Goal: Transaction & Acquisition: Purchase product/service

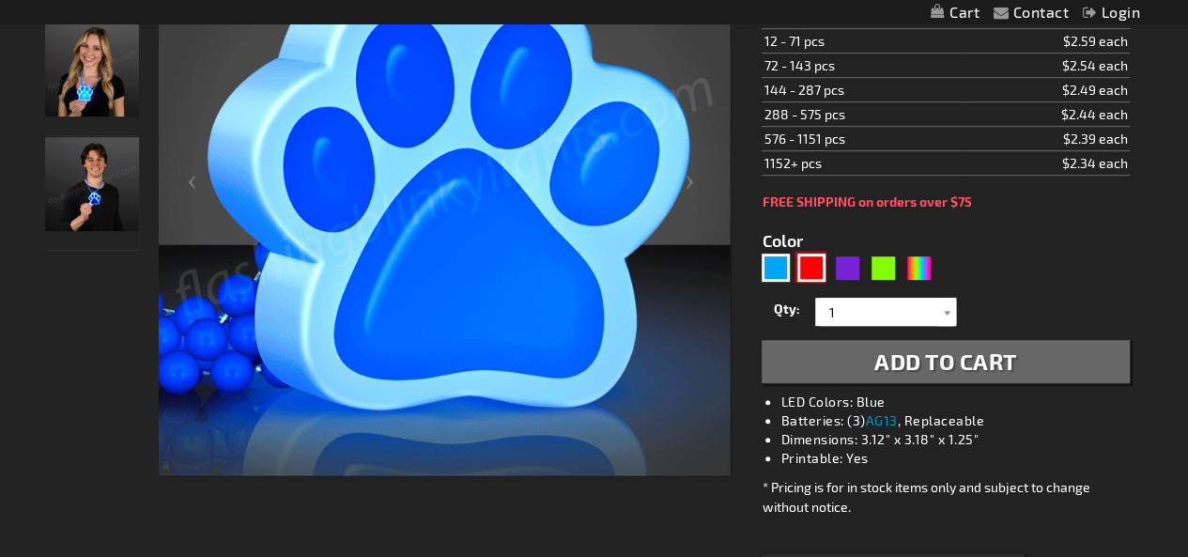
click at [815, 270] on div "Red" at bounding box center [811, 268] width 28 height 28
type input "5641"
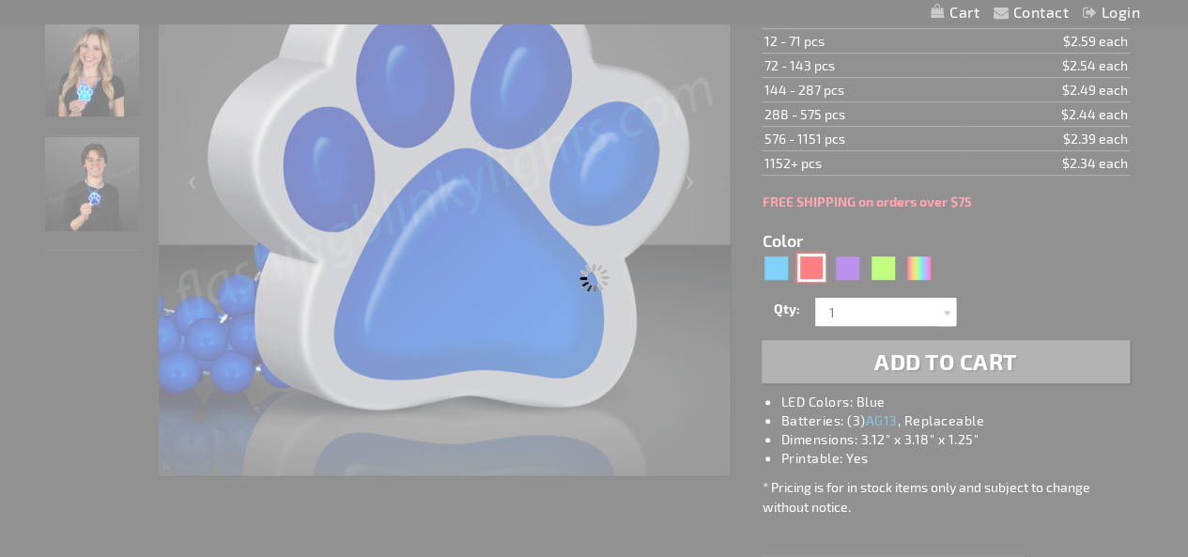
type input "11532-RD"
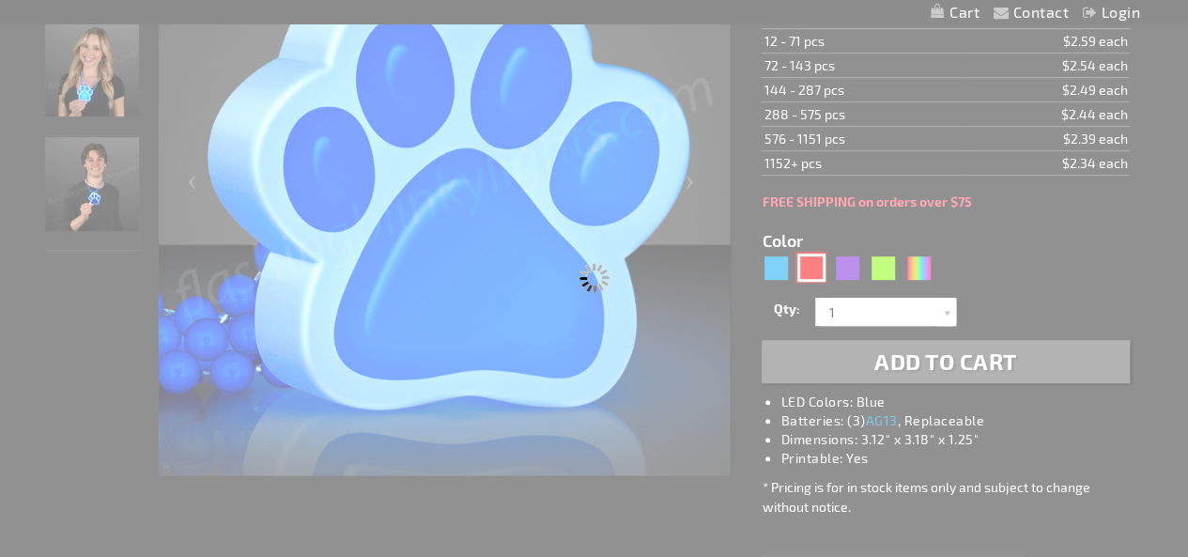
type input "Customize - Light Up Red Paw Print Charm Necklace - ITEM NO: 11532-RD"
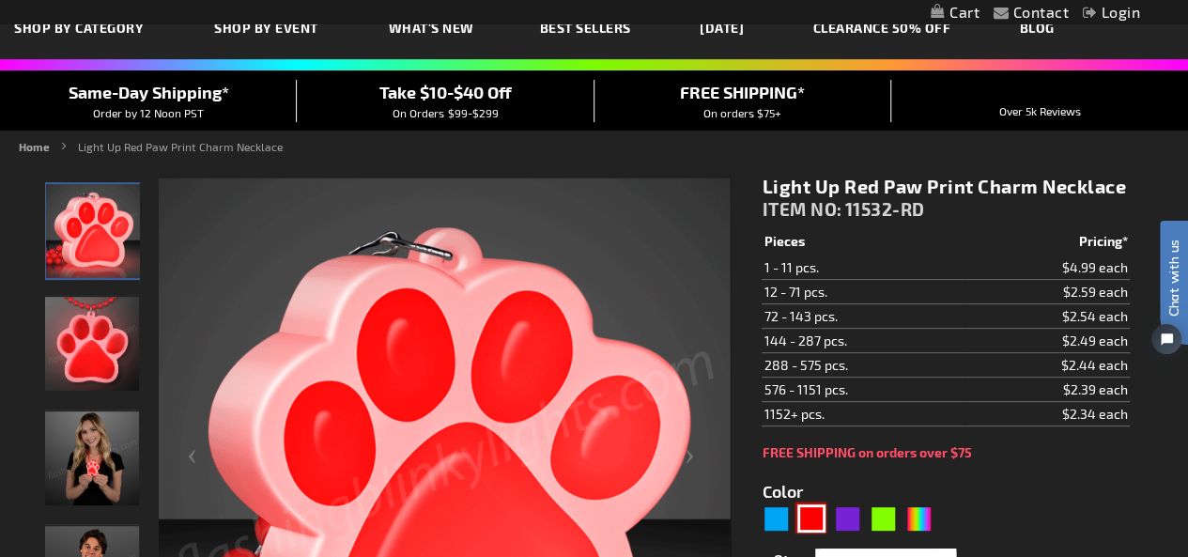
scroll to position [94, 0]
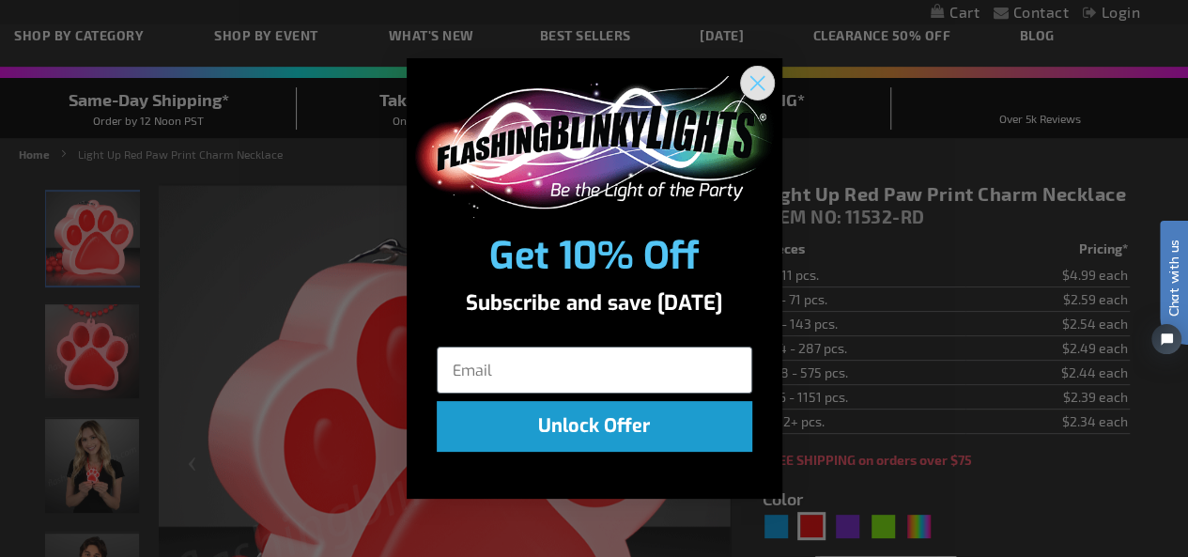
click at [756, 84] on icon "Close dialog" at bounding box center [756, 83] width 13 height 13
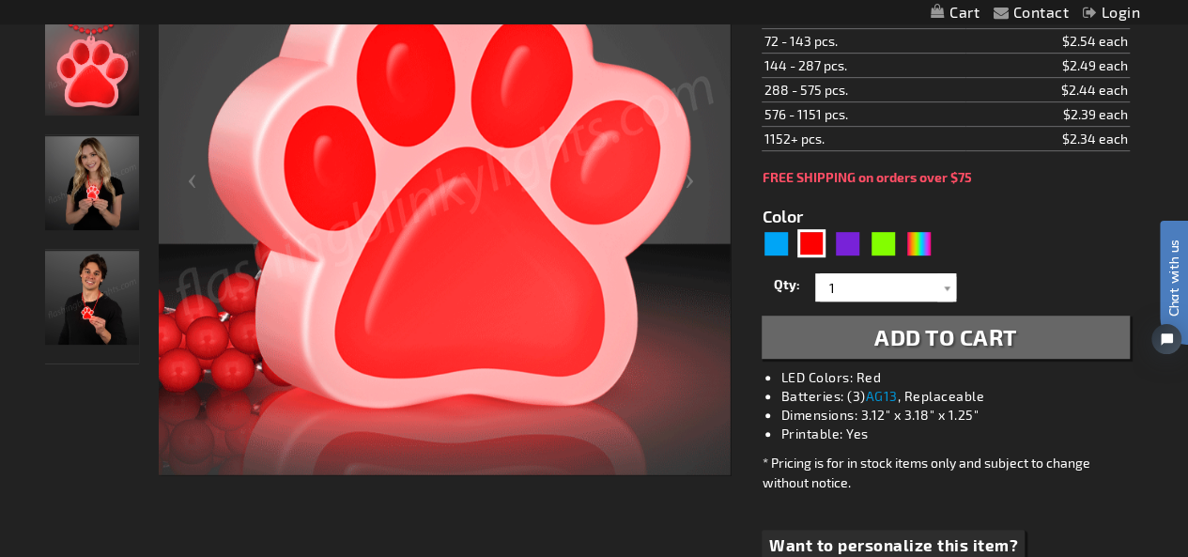
scroll to position [376, 0]
click at [64, 305] on img at bounding box center [92, 299] width 94 height 94
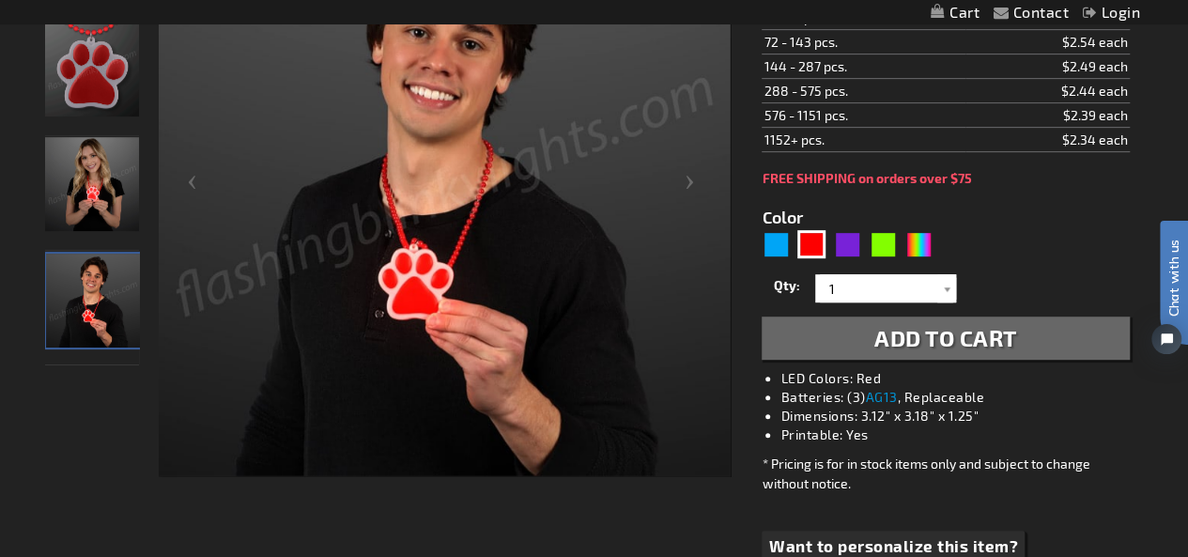
click at [71, 176] on img at bounding box center [92, 184] width 94 height 94
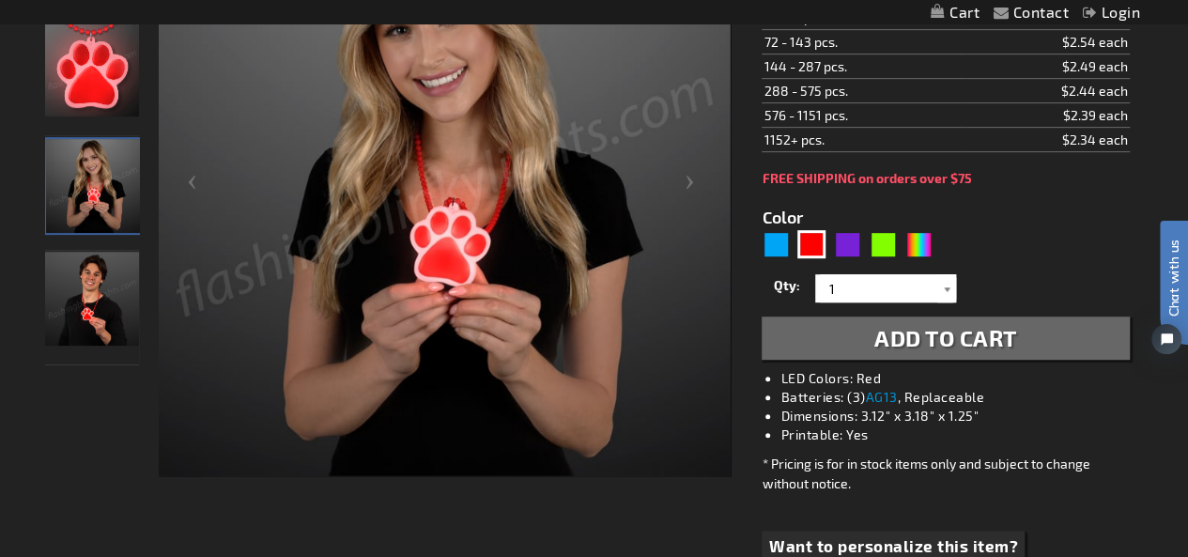
click at [947, 292] on div at bounding box center [946, 288] width 19 height 28
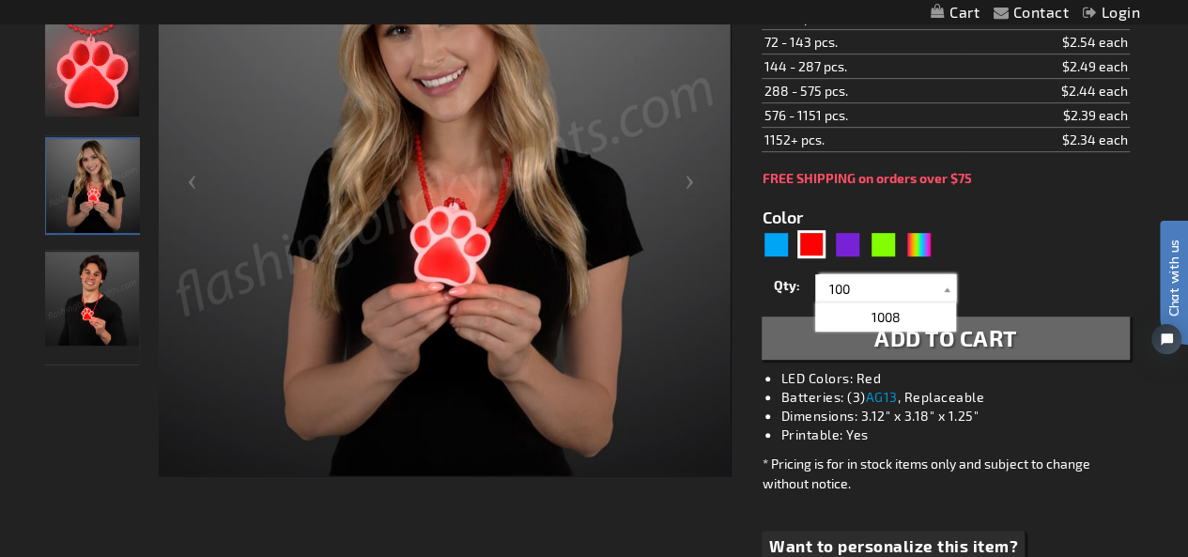
type input "100"
click at [997, 292] on div "Qty 1 2 3 4 5 6 7 8 9 10 11 12 24 36 48 60 72 84 96 108 120 132 144 156 168" at bounding box center [945, 289] width 367 height 38
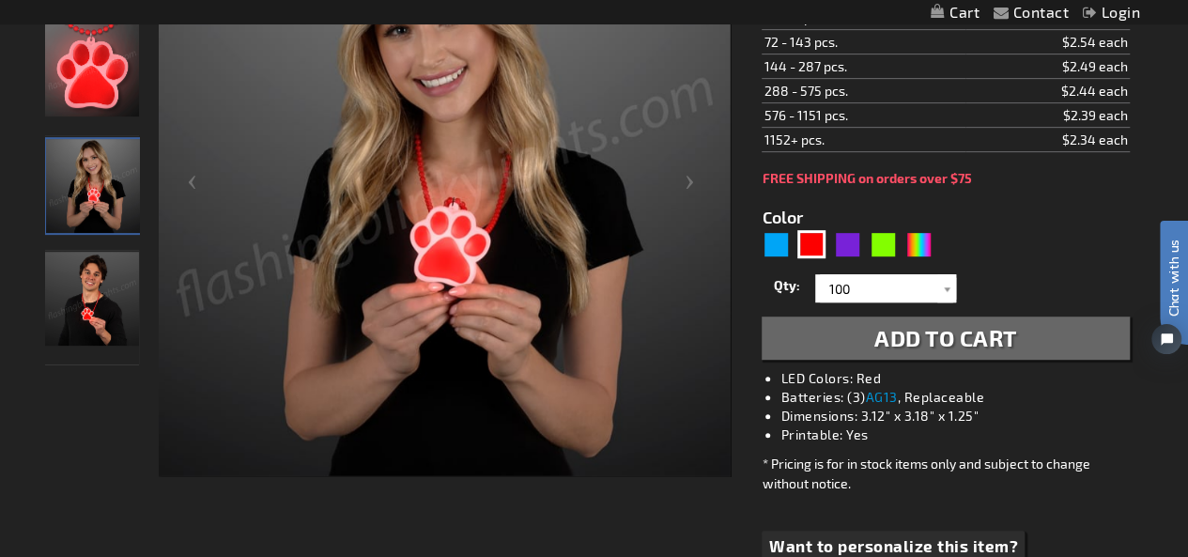
click at [949, 342] on span "Add to Cart" at bounding box center [945, 337] width 143 height 27
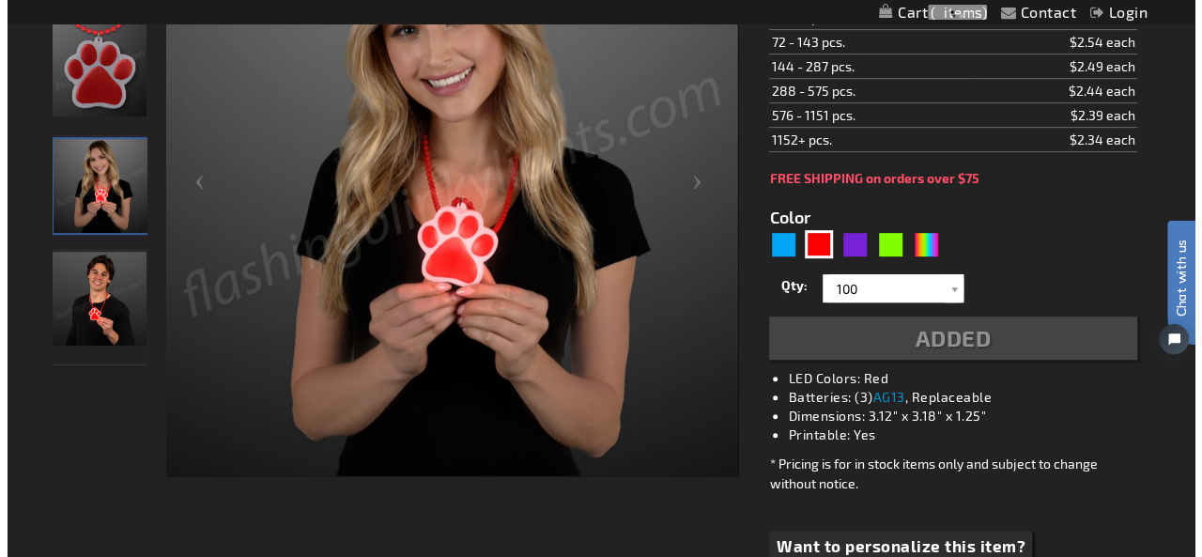
scroll to position [418, 0]
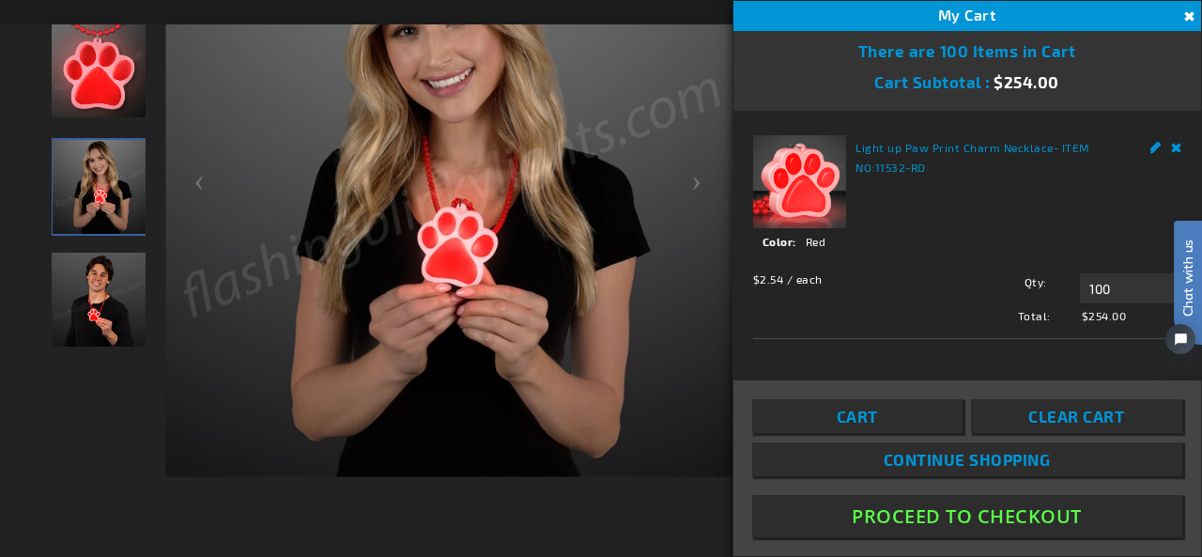
click html "Chat with us"
